Goal: Transaction & Acquisition: Purchase product/service

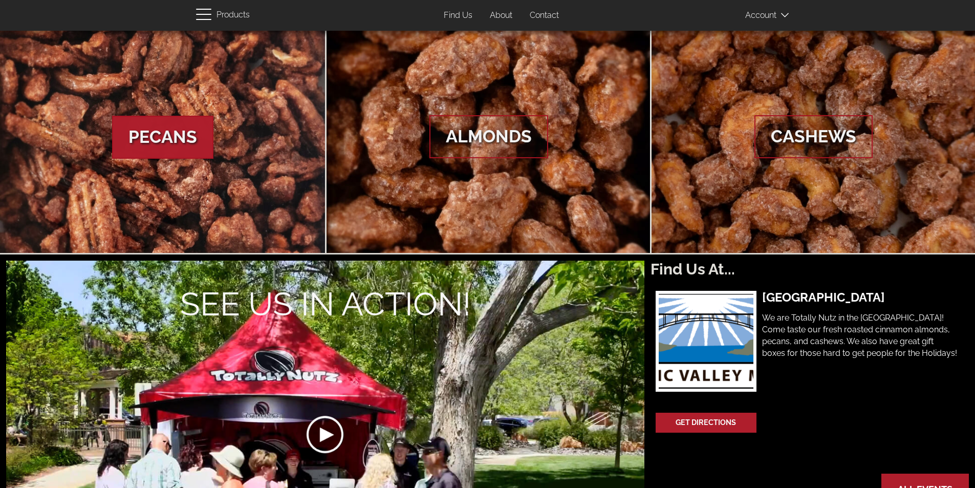
scroll to position [85, 0]
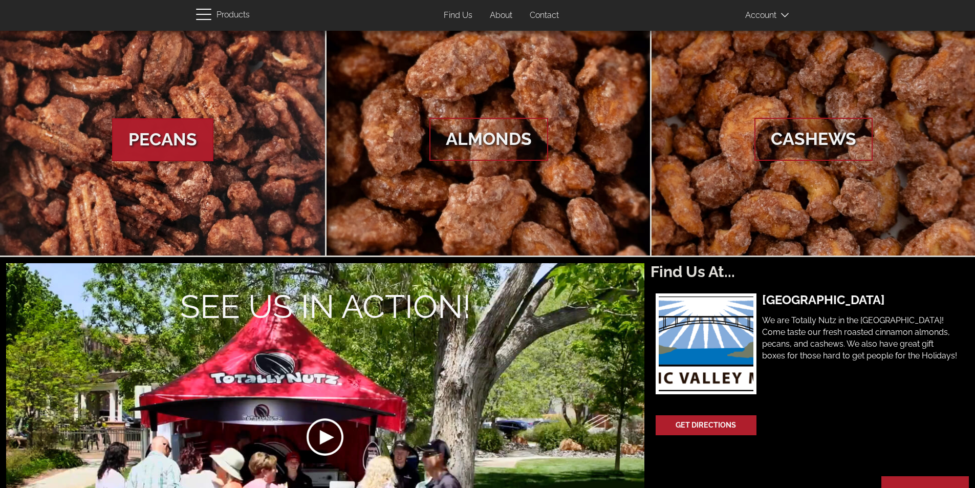
click at [210, 127] on span "Pecans" at bounding box center [162, 139] width 101 height 43
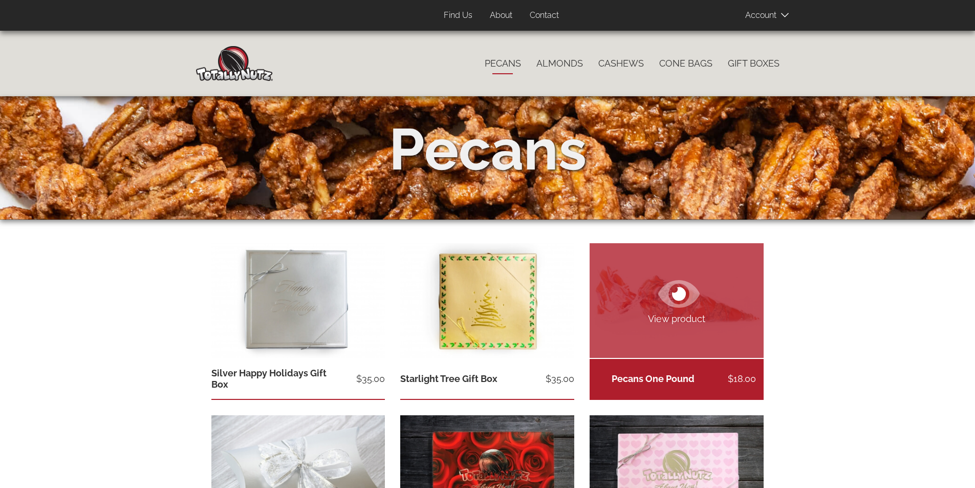
click at [669, 316] on span "View product" at bounding box center [677, 318] width 174 height 13
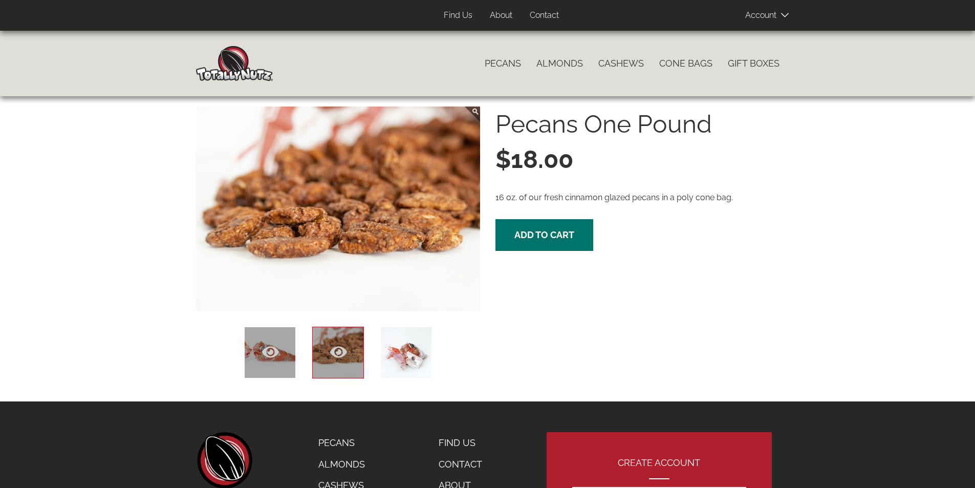
click at [262, 356] on icon at bounding box center [270, 351] width 17 height 17
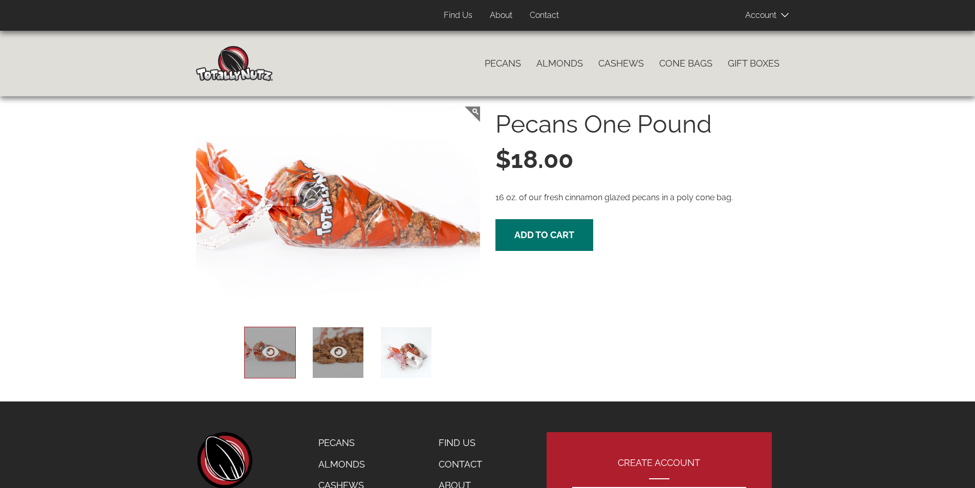
click at [325, 352] on div at bounding box center [338, 353] width 52 height 52
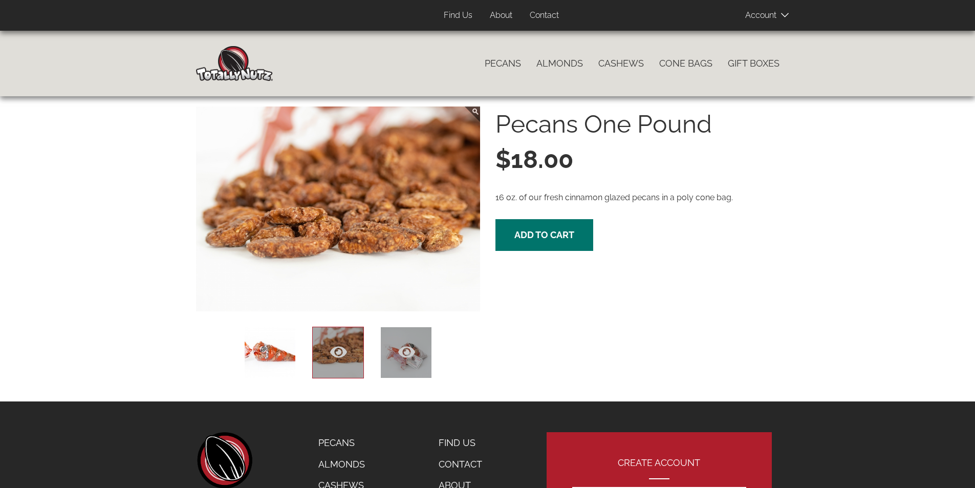
click at [393, 351] on div at bounding box center [406, 353] width 52 height 52
